Goal: Register for event/course

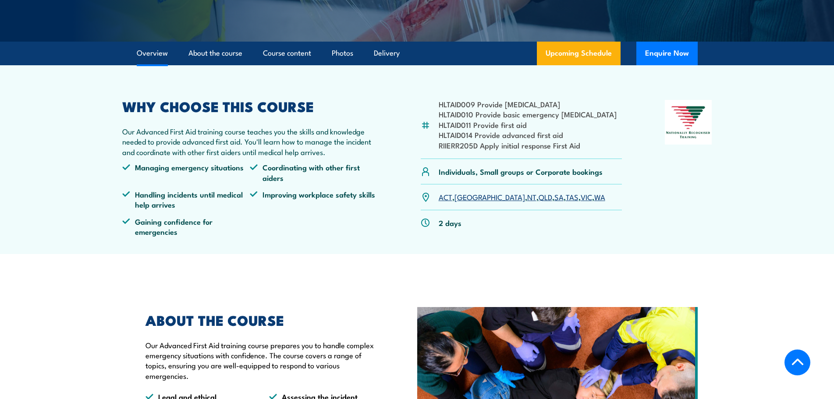
scroll to position [219, 0]
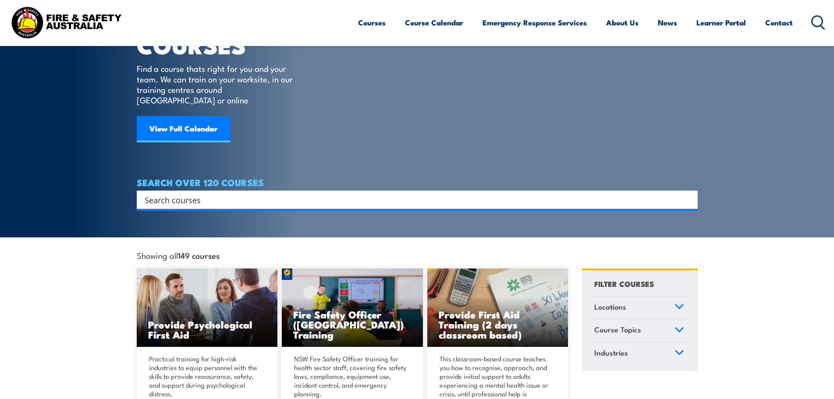
scroll to position [73, 0]
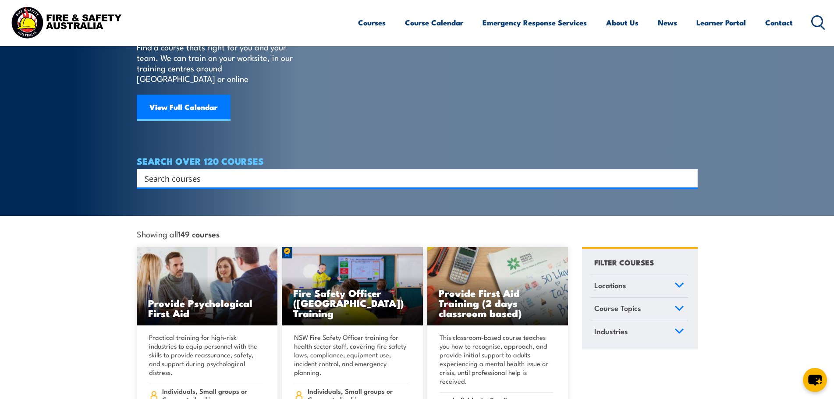
click at [679, 282] on icon at bounding box center [680, 285] width 10 height 6
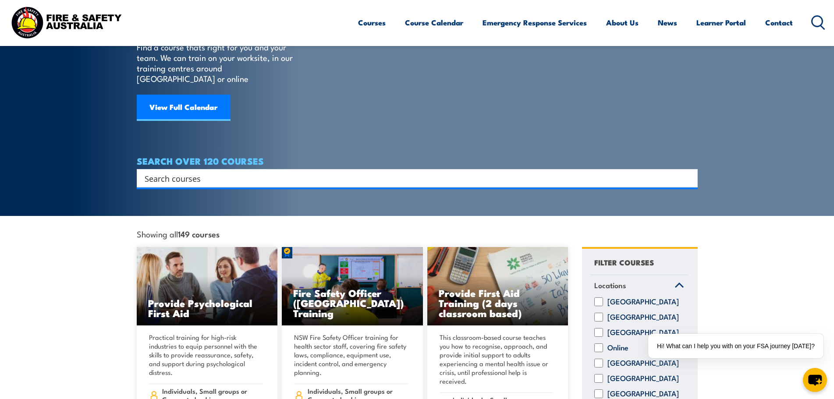
scroll to position [146, 0]
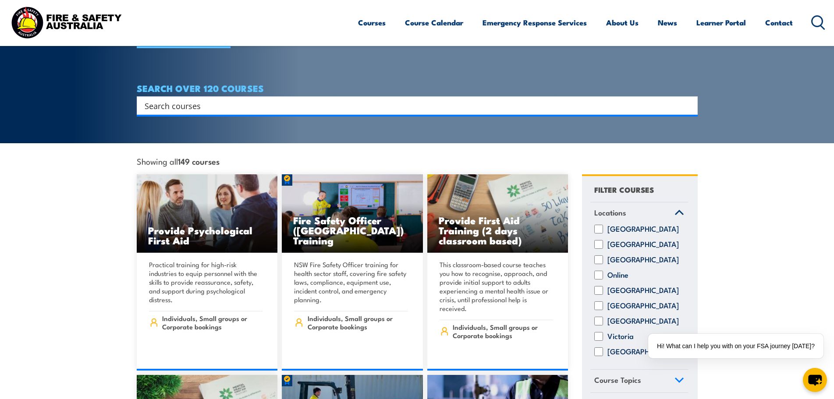
click at [599, 302] on input "[GEOGRAPHIC_DATA]" at bounding box center [598, 306] width 9 height 9
checkbox input "true"
click at [676, 211] on icon at bounding box center [680, 213] width 8 height 4
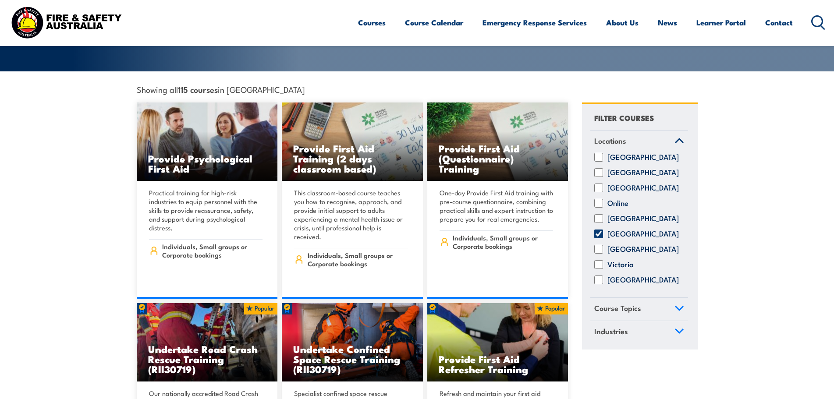
scroll to position [219, 0]
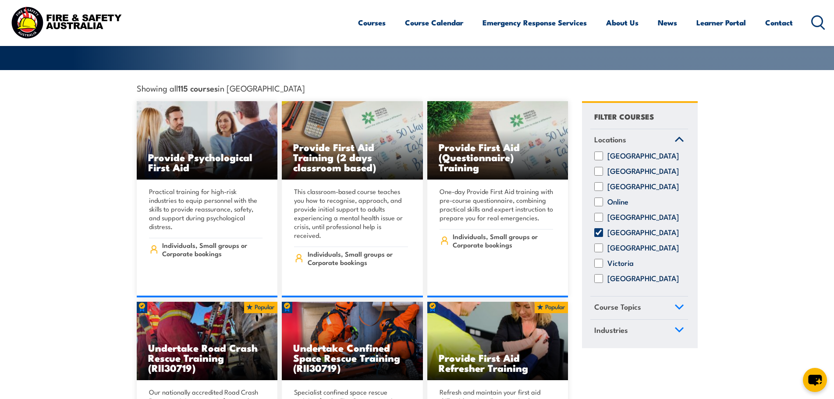
click at [678, 305] on icon at bounding box center [680, 307] width 8 height 4
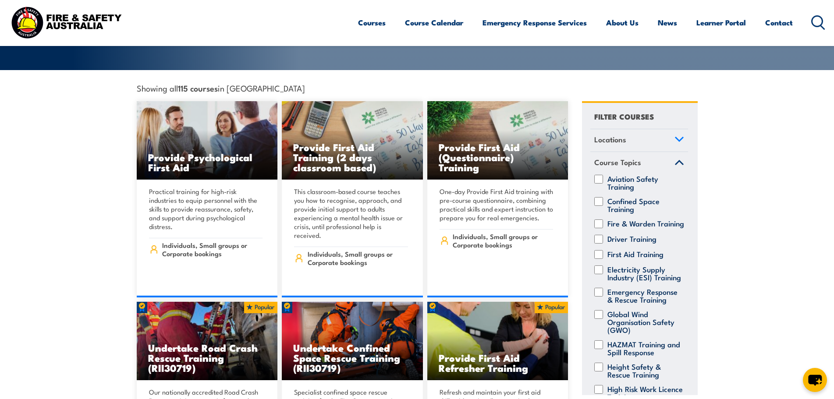
click at [598, 250] on input "First Aid Training" at bounding box center [598, 254] width 9 height 9
checkbox input "true"
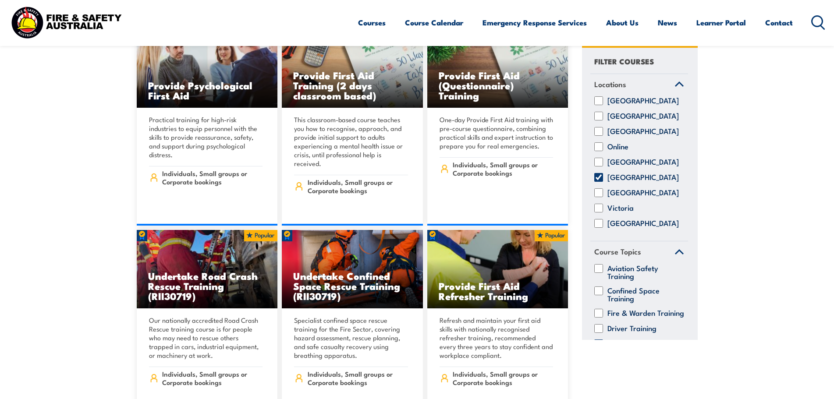
scroll to position [292, 0]
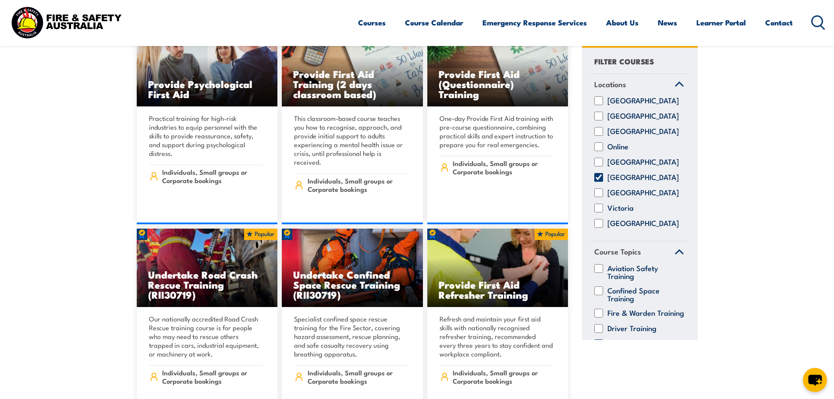
click at [675, 83] on icon at bounding box center [680, 84] width 10 height 6
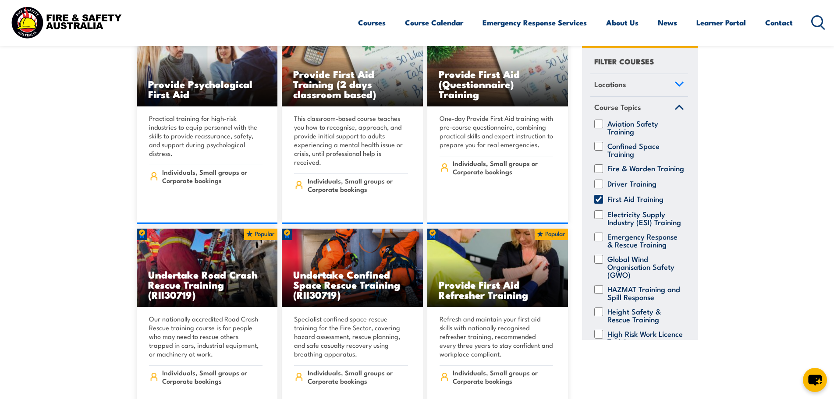
click at [675, 106] on icon at bounding box center [680, 107] width 10 height 6
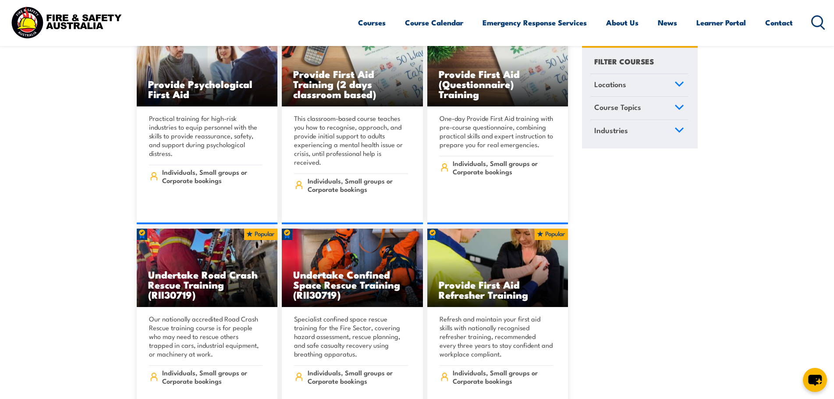
click at [676, 130] on icon at bounding box center [680, 130] width 8 height 4
